Goal: Task Accomplishment & Management: Use online tool/utility

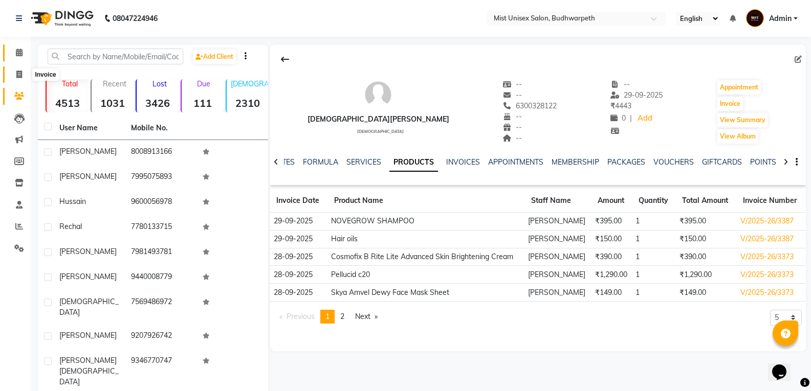
drag, startPoint x: 0, startPoint y: 0, endPoint x: 18, endPoint y: 59, distance: 62.1
click at [18, 74] on icon at bounding box center [19, 75] width 6 height 8
select select "service"
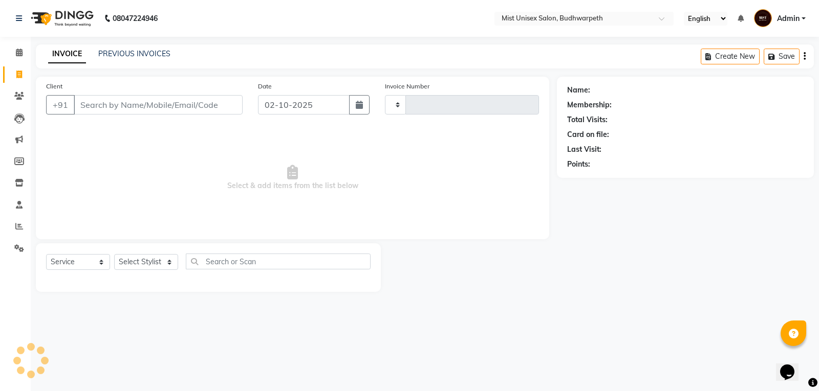
type input "3443"
select select "5227"
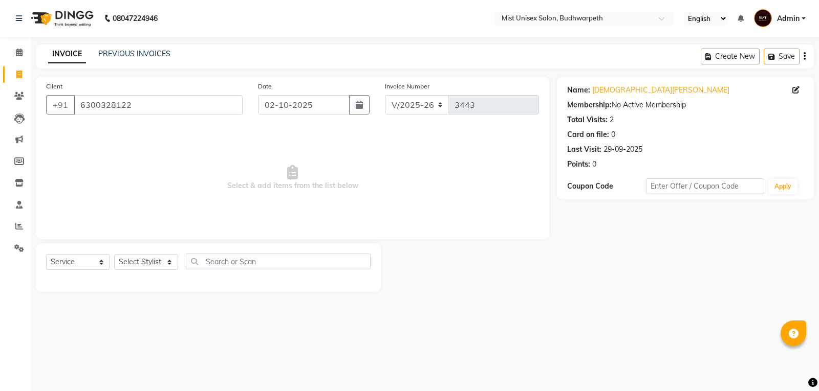
select select "5227"
select select "service"
drag, startPoint x: 0, startPoint y: 0, endPoint x: 16, endPoint y: 79, distance: 80.4
click at [16, 79] on span at bounding box center [19, 75] width 18 height 12
select select "service"
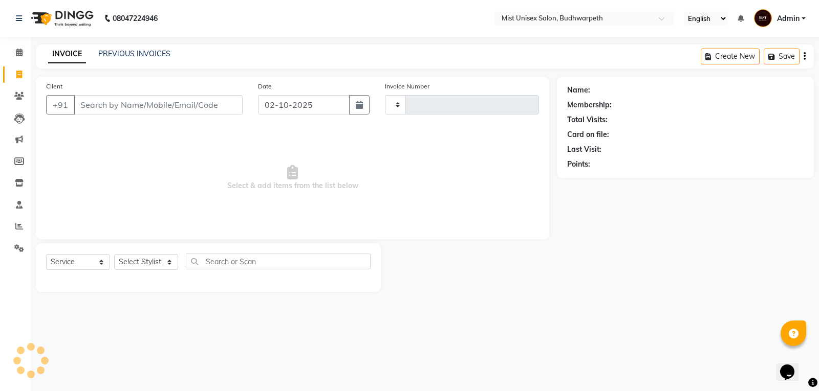
type input "3443"
select select "5227"
